Goal: Task Accomplishment & Management: Use online tool/utility

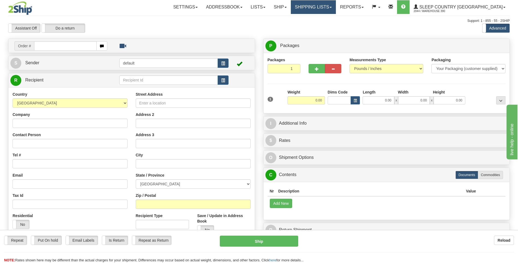
click at [334, 5] on link "Shipping lists" at bounding box center [313, 7] width 45 height 14
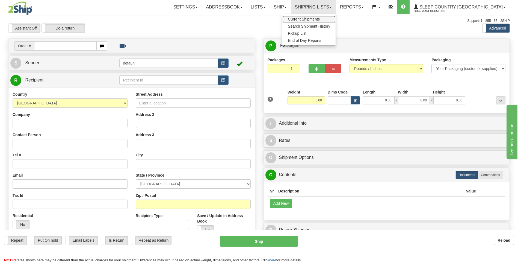
click at [320, 19] on span "Current Shipments" at bounding box center [304, 19] width 32 height 4
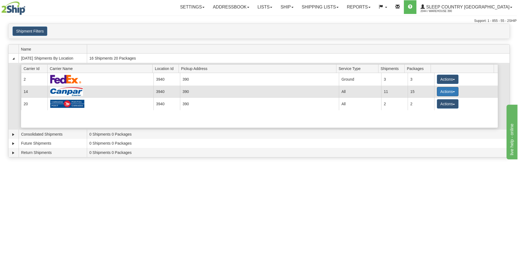
click at [442, 91] on button "Actions" at bounding box center [448, 91] width 22 height 9
click at [433, 102] on span "Details" at bounding box center [427, 102] width 15 height 4
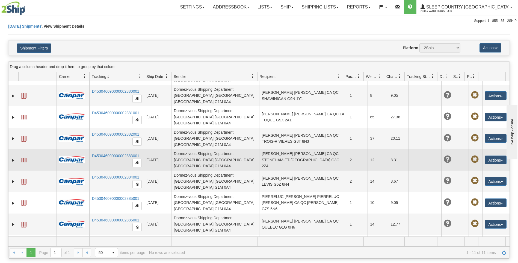
scroll to position [36, 0]
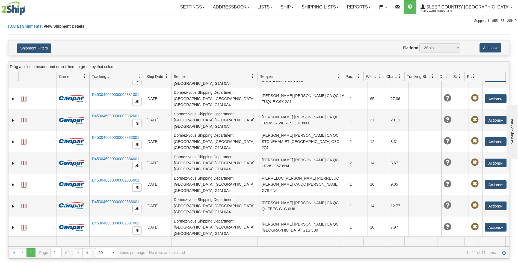
click at [485, 244] on button "Actions" at bounding box center [496, 248] width 22 height 9
click at [474, 255] on link "Edit" at bounding box center [485, 258] width 44 height 7
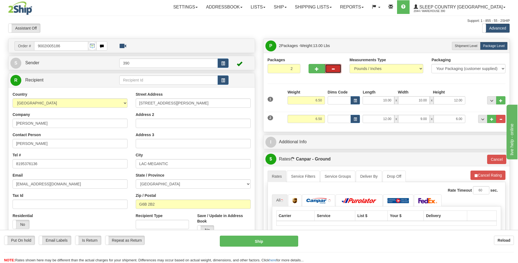
click at [335, 69] on button "button" at bounding box center [333, 68] width 16 height 9
type input "1"
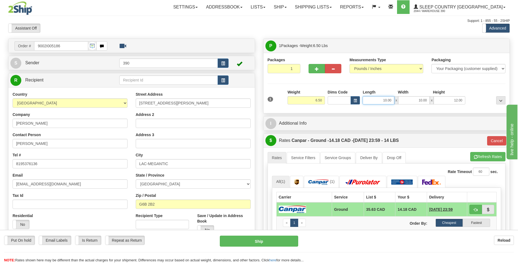
drag, startPoint x: 383, startPoint y: 100, endPoint x: 387, endPoint y: 101, distance: 3.6
click at [387, 101] on input "10.00" at bounding box center [379, 100] width 32 height 8
type input "16.00"
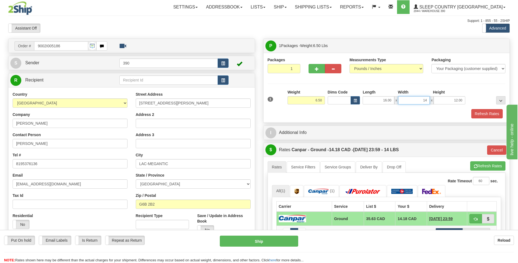
type input "14.00"
click at [478, 164] on button "Refresh Rates" at bounding box center [487, 165] width 35 height 9
type input "1"
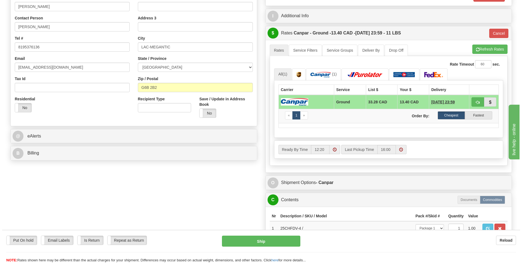
scroll to position [164, 0]
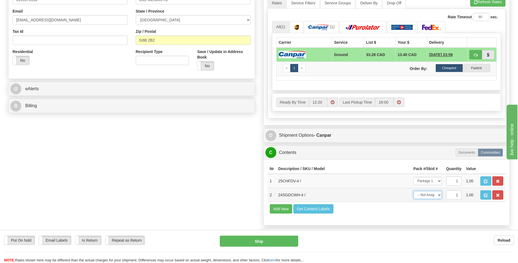
click at [440, 194] on select "-- Not Assigned -- Package 1" at bounding box center [427, 195] width 28 height 8
select select "0"
click at [413, 191] on select "-- Not Assigned -- Package 1" at bounding box center [427, 195] width 28 height 8
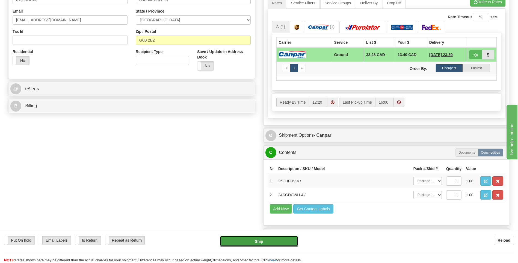
click at [288, 241] on button "Ship" at bounding box center [259, 240] width 78 height 11
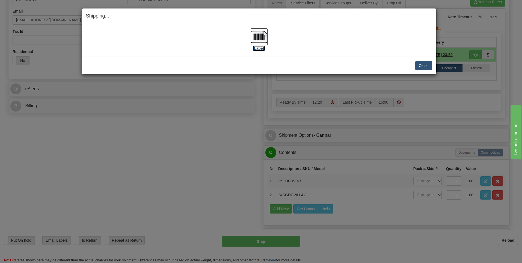
click at [261, 37] on img at bounding box center [258, 36] width 17 height 17
click at [418, 65] on button "Close" at bounding box center [423, 65] width 17 height 9
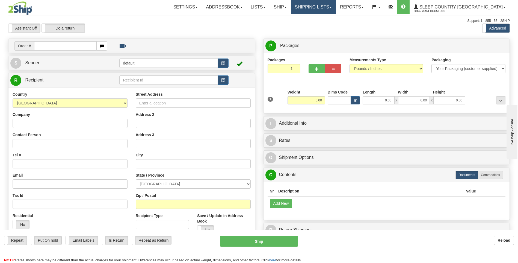
click at [321, 8] on link "Shipping lists" at bounding box center [313, 7] width 45 height 14
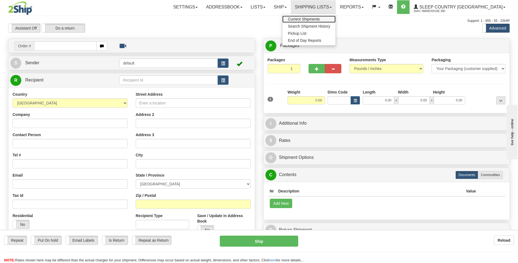
click at [320, 17] on span "Current Shipments" at bounding box center [304, 19] width 32 height 4
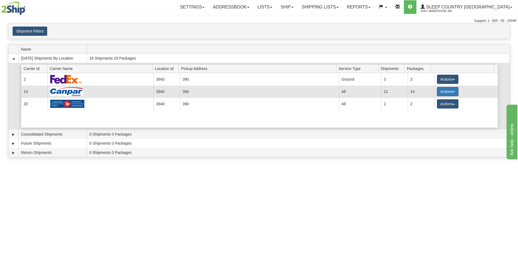
click at [437, 90] on button "Actions" at bounding box center [448, 91] width 22 height 9
click at [432, 100] on span "Details" at bounding box center [427, 102] width 15 height 4
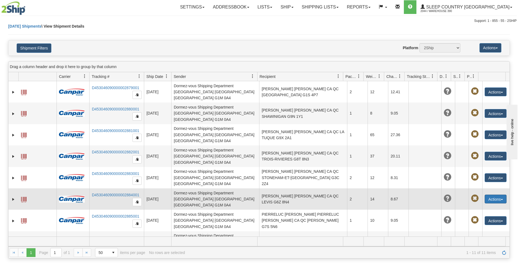
click at [487, 194] on button "Actions" at bounding box center [496, 198] width 22 height 9
click at [476, 205] on link "Edit" at bounding box center [485, 208] width 44 height 7
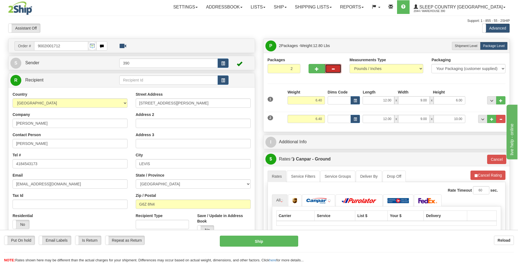
click at [330, 70] on button "button" at bounding box center [333, 68] width 16 height 9
type input "1"
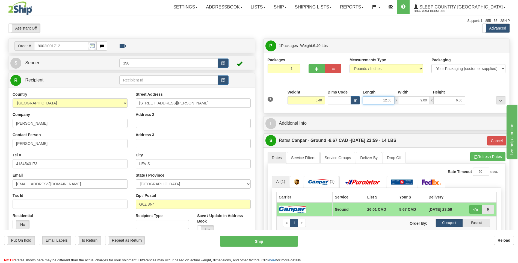
drag, startPoint x: 382, startPoint y: 99, endPoint x: 387, endPoint y: 100, distance: 4.4
click at [387, 100] on input "12.00" at bounding box center [379, 100] width 32 height 8
type input "16.00"
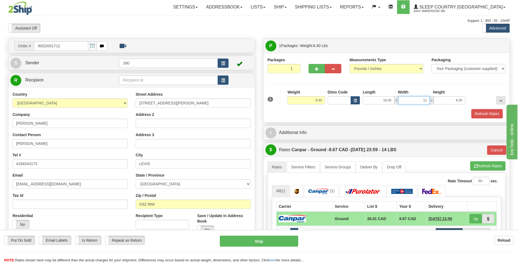
type input "11.00"
click at [475, 164] on button "Refresh Rates" at bounding box center [487, 165] width 35 height 9
type input "1"
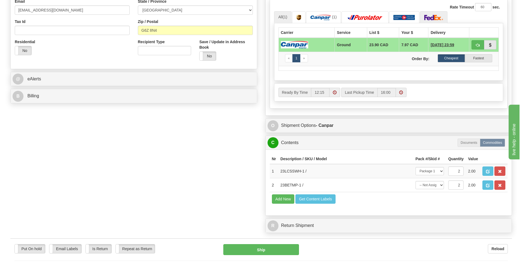
scroll to position [191, 0]
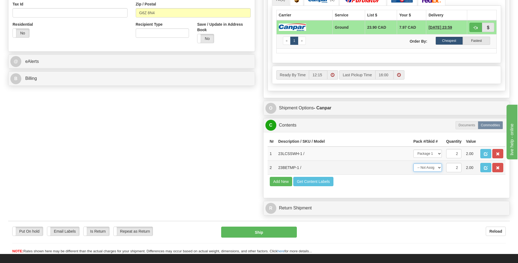
click at [438, 167] on select "-- Not Assigned -- Package 1" at bounding box center [427, 167] width 28 height 8
select select "0"
click at [413, 163] on select "-- Not Assigned -- Package 1" at bounding box center [427, 167] width 28 height 8
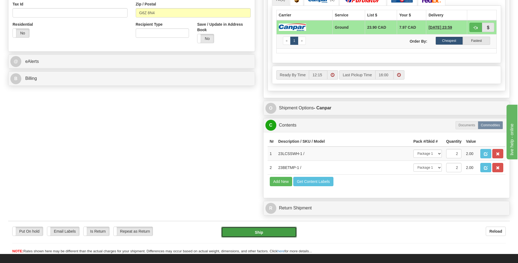
click at [293, 235] on button "Ship" at bounding box center [258, 231] width 75 height 11
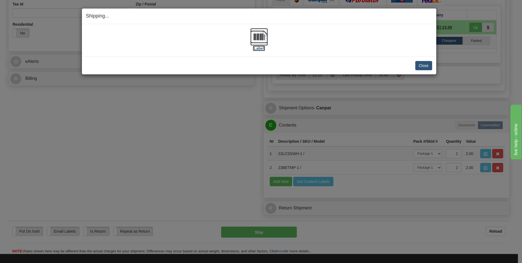
click at [258, 37] on img at bounding box center [258, 36] width 17 height 17
click at [416, 64] on button "Close" at bounding box center [423, 65] width 17 height 9
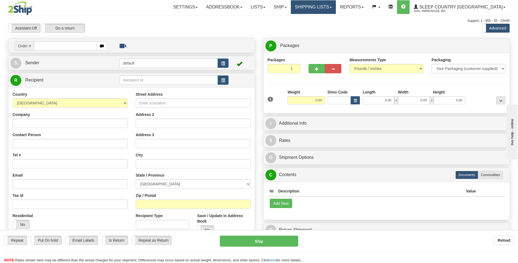
click at [336, 8] on link "Shipping lists" at bounding box center [313, 7] width 45 height 14
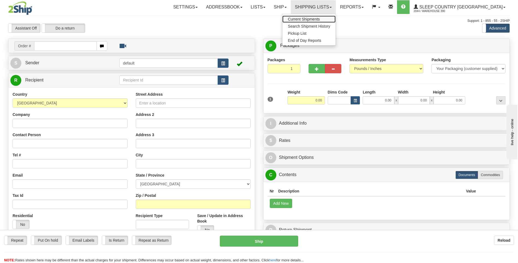
click at [320, 17] on span "Current Shipments" at bounding box center [304, 19] width 32 height 4
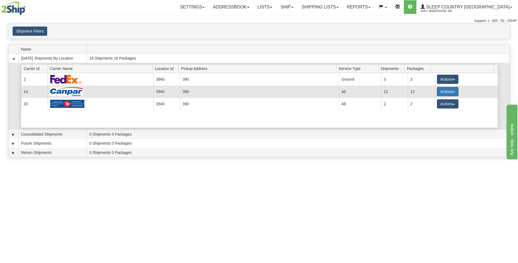
click at [443, 89] on button "Actions" at bounding box center [448, 91] width 22 height 9
click at [428, 101] on span "Details" at bounding box center [427, 102] width 15 height 4
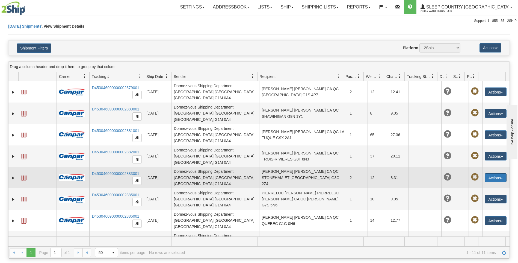
click at [487, 173] on button "Actions" at bounding box center [496, 177] width 22 height 9
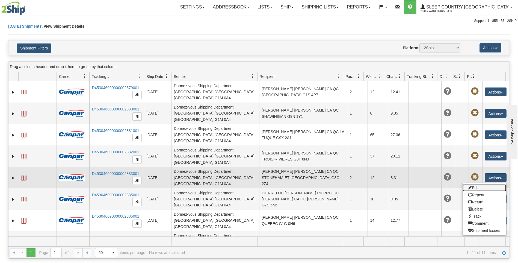
click at [474, 184] on link "Edit" at bounding box center [485, 187] width 44 height 7
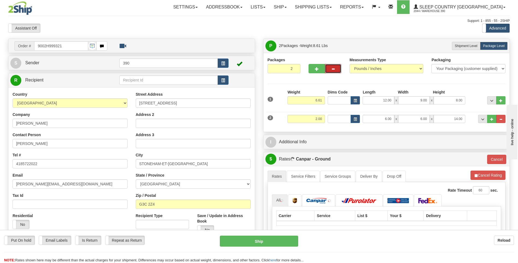
click at [335, 66] on button "button" at bounding box center [333, 68] width 16 height 9
type input "1"
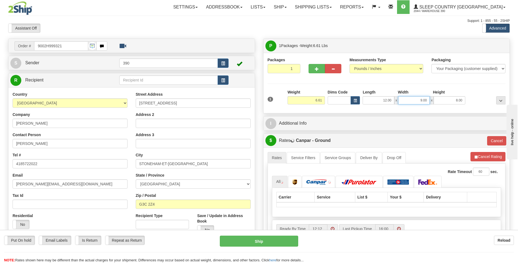
drag, startPoint x: 419, startPoint y: 101, endPoint x: 424, endPoint y: 102, distance: 5.4
click at [424, 102] on input "9.00" at bounding box center [414, 100] width 32 height 8
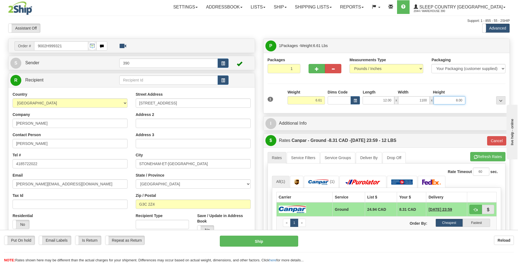
type input "1100.00"
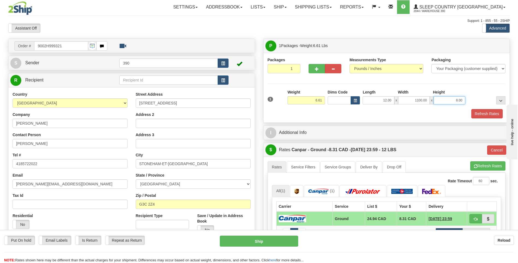
drag, startPoint x: 454, startPoint y: 100, endPoint x: 459, endPoint y: 100, distance: 4.9
click at [459, 100] on input "8.00" at bounding box center [450, 100] width 32 height 8
type input "1000.00"
drag, startPoint x: 448, startPoint y: 101, endPoint x: 472, endPoint y: 107, distance: 24.6
click at [471, 106] on div "1 Weight 6.61 Dims Code x x" at bounding box center [386, 98] width 241 height 19
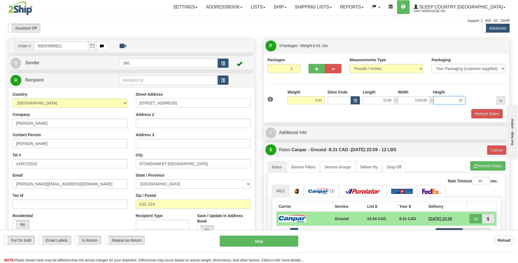
type input "10.00"
drag, startPoint x: 414, startPoint y: 101, endPoint x: 436, endPoint y: 104, distance: 22.1
click at [436, 104] on div "12.00 x 1100.00 x 10.00" at bounding box center [414, 100] width 103 height 8
type input "11.00"
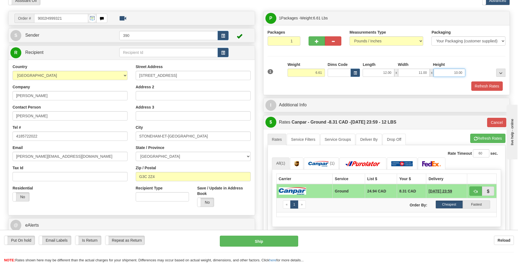
scroll to position [82, 0]
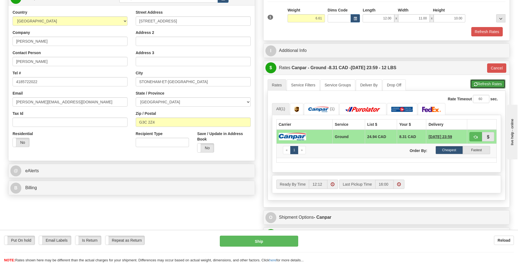
click at [474, 83] on span "button" at bounding box center [476, 84] width 4 height 4
type input "1"
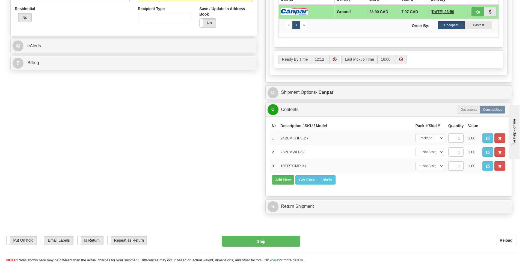
scroll to position [218, 0]
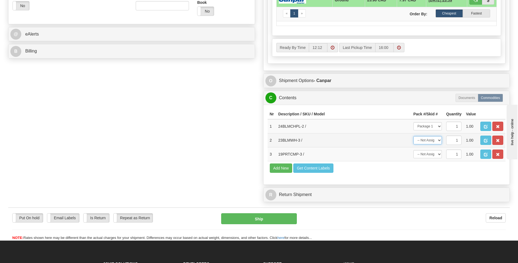
click at [439, 140] on select "-- Not Assigned -- Package 1" at bounding box center [427, 140] width 28 height 8
select select "0"
click at [413, 136] on select "-- Not Assigned -- Package 1" at bounding box center [427, 140] width 28 height 8
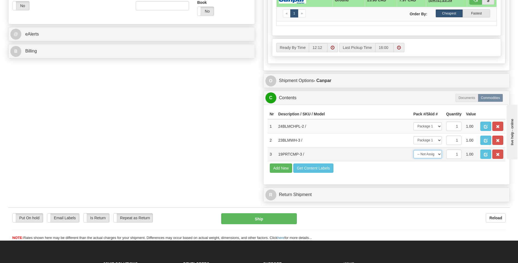
click at [440, 154] on select "-- Not Assigned -- Package 1" at bounding box center [427, 154] width 28 height 8
select select "0"
click at [413, 150] on select "-- Not Assigned -- Package 1" at bounding box center [427, 154] width 28 height 8
click at [290, 221] on button "Ship" at bounding box center [258, 218] width 75 height 11
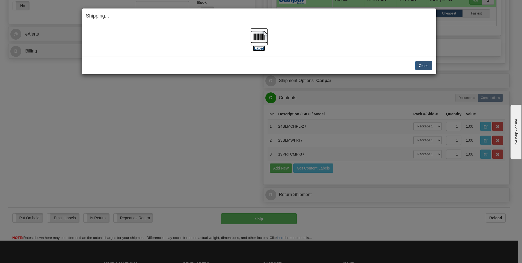
click at [260, 36] on img at bounding box center [258, 36] width 17 height 17
click at [422, 62] on button "Close" at bounding box center [423, 65] width 17 height 9
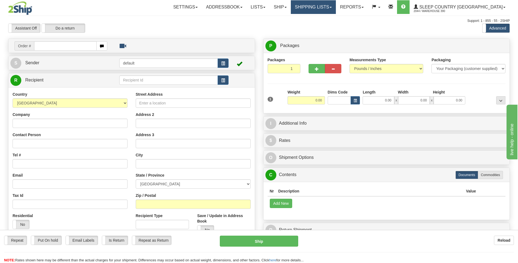
drag, startPoint x: 0, startPoint y: 0, endPoint x: 332, endPoint y: 8, distance: 332.2
click at [332, 8] on link "Shipping lists" at bounding box center [313, 7] width 45 height 14
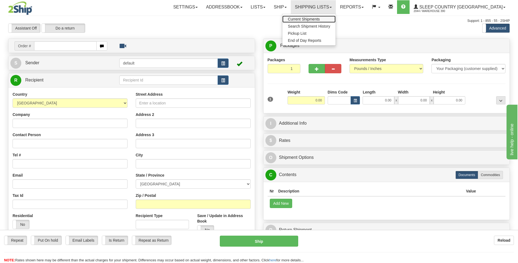
click at [320, 18] on span "Current Shipments" at bounding box center [304, 19] width 32 height 4
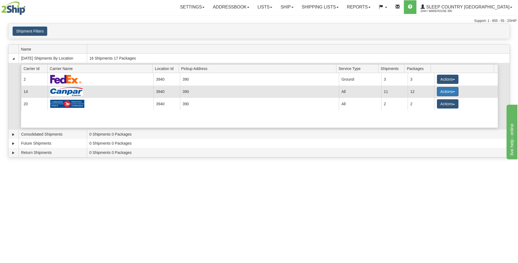
click at [438, 89] on button "Actions" at bounding box center [448, 91] width 22 height 9
click at [432, 102] on span "Details" at bounding box center [427, 102] width 15 height 4
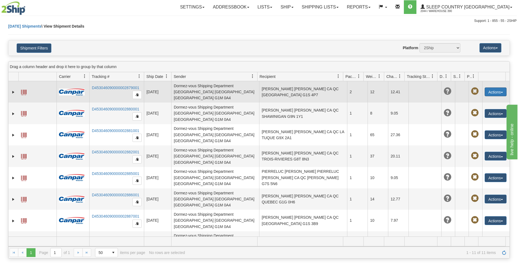
click at [485, 91] on button "Actions" at bounding box center [496, 91] width 22 height 9
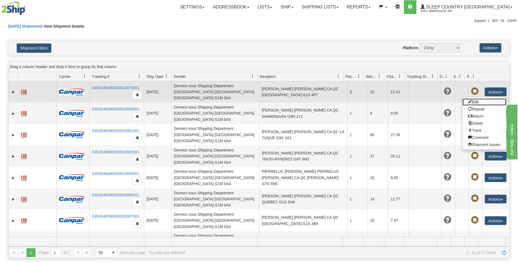
click at [477, 100] on link "Edit" at bounding box center [485, 101] width 44 height 7
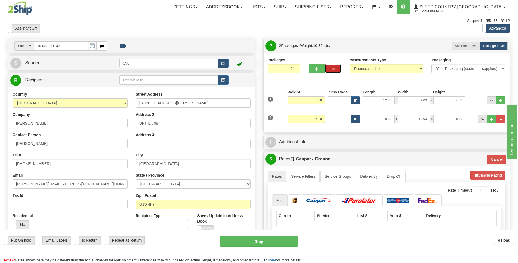
click at [332, 71] on span "button" at bounding box center [333, 69] width 4 height 4
type input "1"
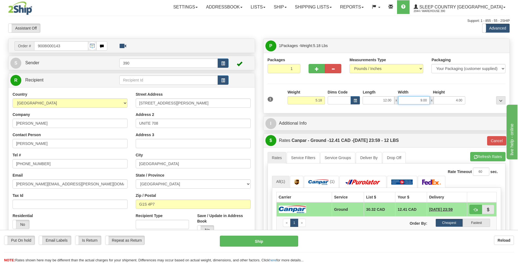
drag, startPoint x: 419, startPoint y: 100, endPoint x: 422, endPoint y: 100, distance: 3.0
click at [422, 100] on input "9.00" at bounding box center [414, 100] width 32 height 8
type input "11.00"
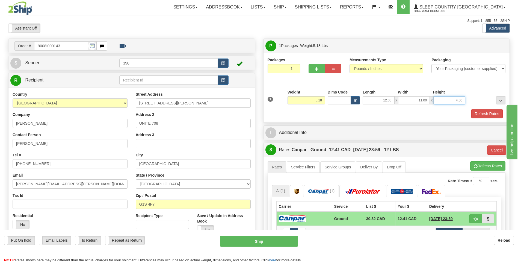
drag, startPoint x: 456, startPoint y: 99, endPoint x: 459, endPoint y: 99, distance: 3.3
click at [459, 99] on input "4.00" at bounding box center [450, 100] width 32 height 8
type input "700.00"
click at [477, 164] on button "Refresh Rates" at bounding box center [487, 165] width 35 height 9
type input "1"
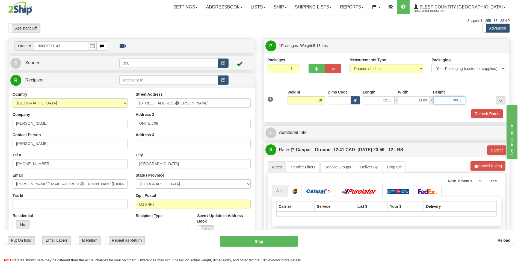
drag, startPoint x: 450, startPoint y: 101, endPoint x: 468, endPoint y: 102, distance: 17.8
click at [468, 102] on div "1 Weight 5.18 Dims Code x x" at bounding box center [386, 98] width 241 height 19
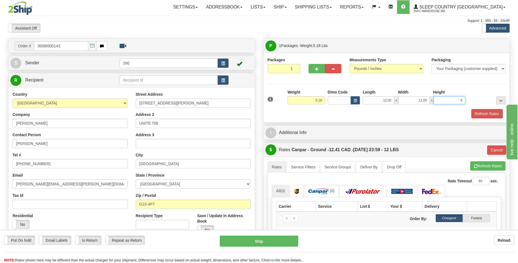
type input "9.00"
click at [478, 164] on button "Refresh Rates" at bounding box center [487, 165] width 35 height 9
type input "1"
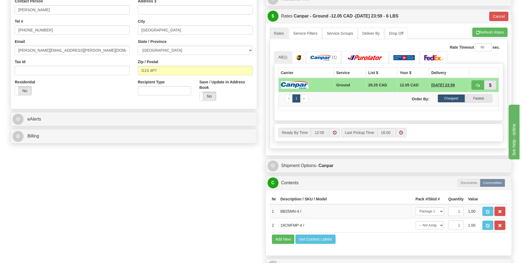
scroll to position [191, 0]
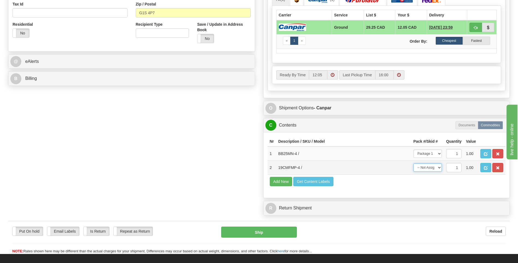
click at [438, 167] on select "-- Not Assigned -- Package 1" at bounding box center [427, 167] width 28 height 8
select select "0"
click at [413, 163] on select "-- Not Assigned -- Package 1" at bounding box center [427, 167] width 28 height 8
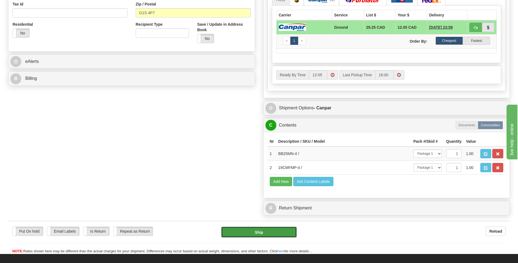
click at [260, 231] on button "Ship" at bounding box center [258, 231] width 75 height 11
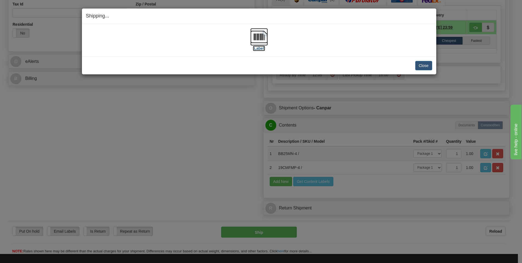
click at [262, 34] on img at bounding box center [258, 36] width 17 height 17
click at [421, 65] on button "Close" at bounding box center [423, 65] width 17 height 9
